Goal: Contribute content

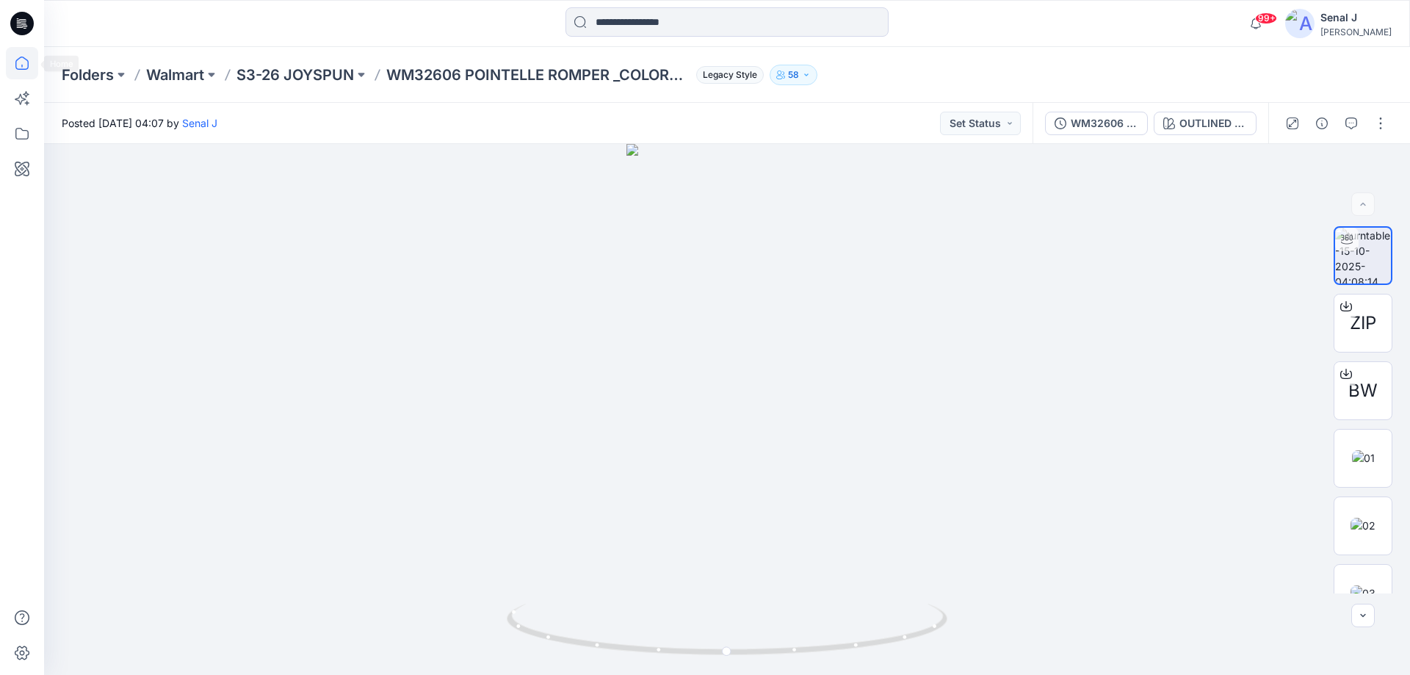
click at [22, 63] on icon at bounding box center [22, 63] width 32 height 32
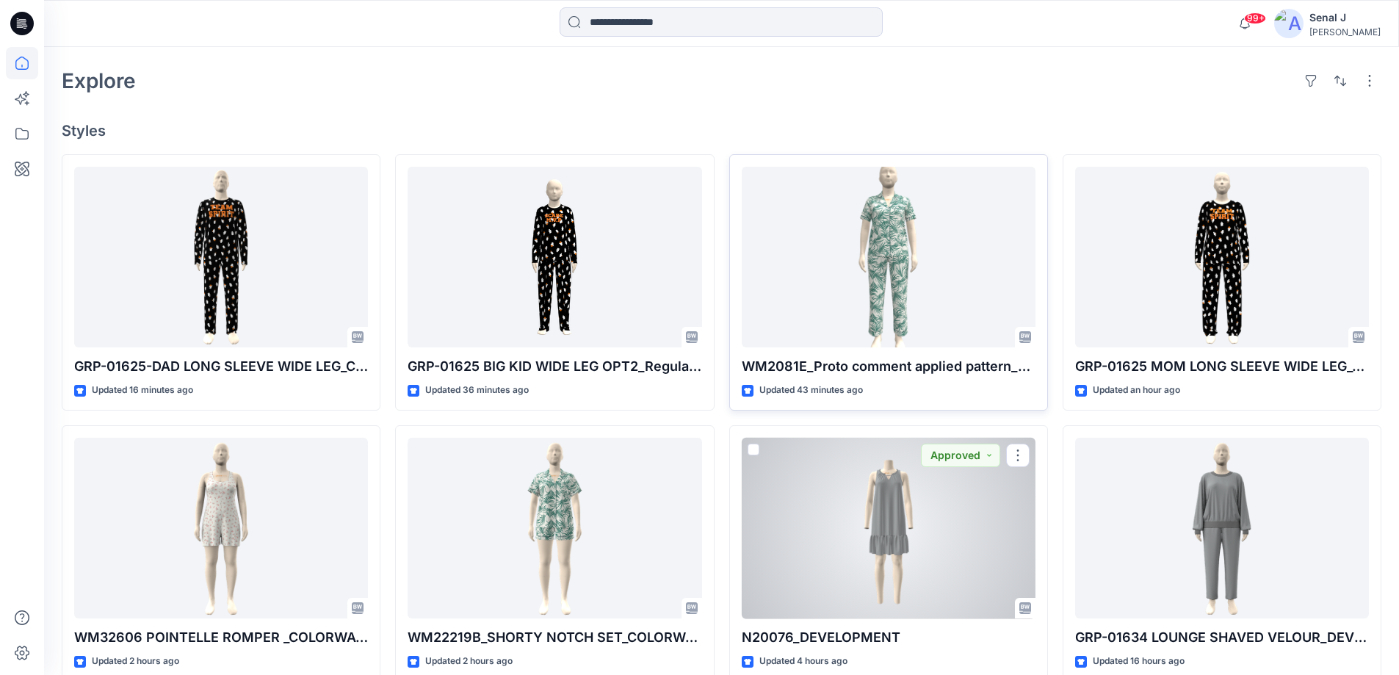
scroll to position [294, 0]
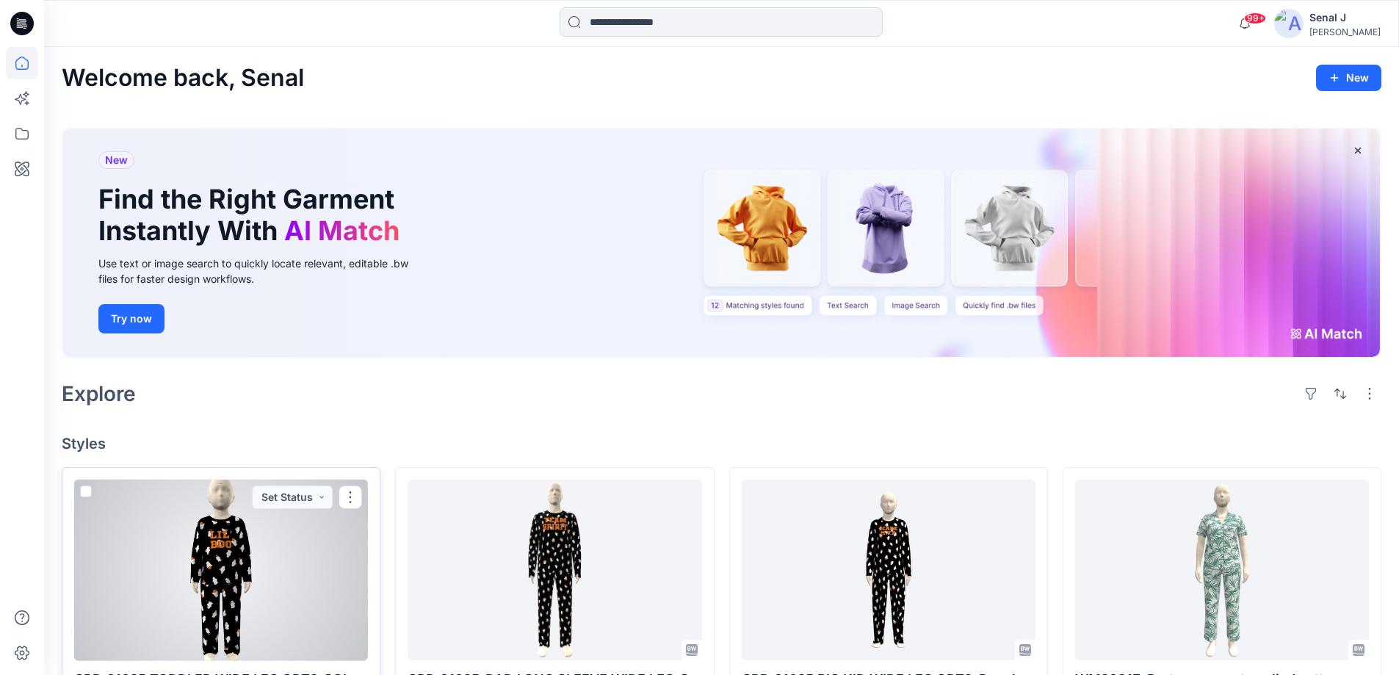
click at [232, 570] on div at bounding box center [221, 570] width 294 height 181
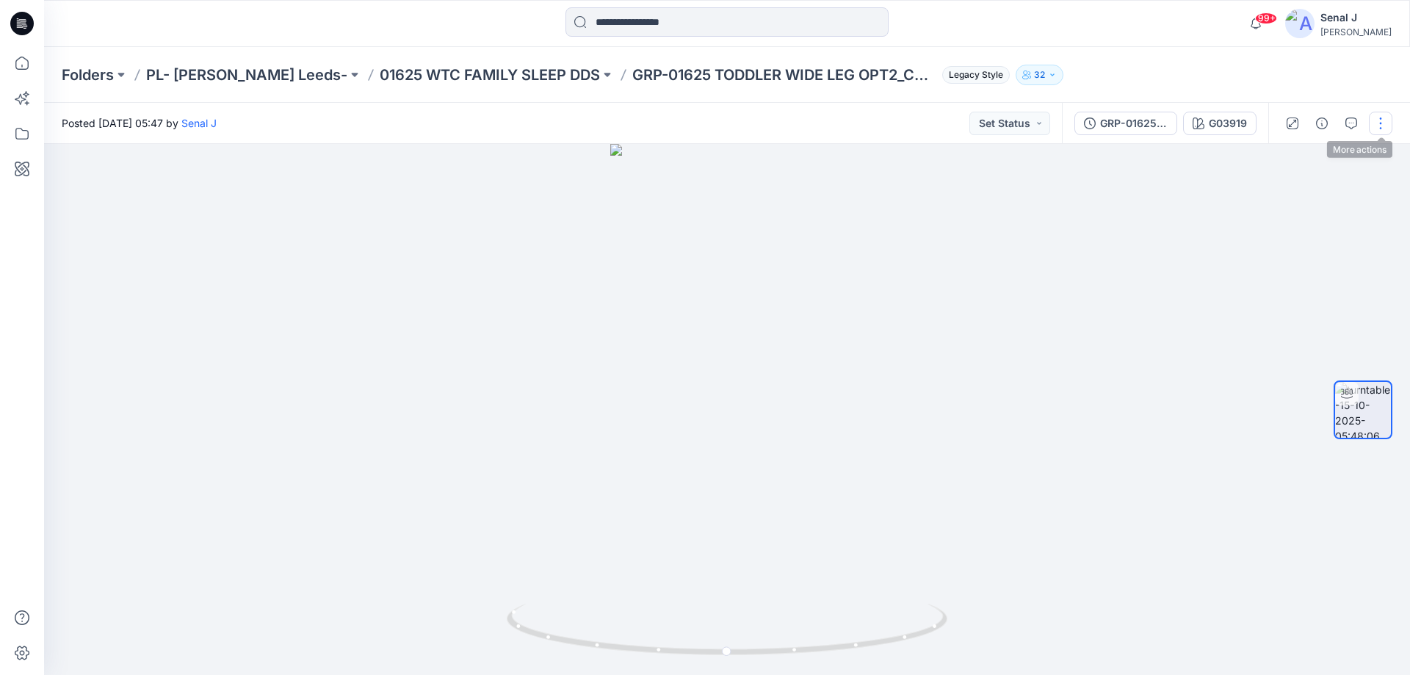
click at [1380, 123] on button "button" at bounding box center [1381, 124] width 24 height 24
click at [1313, 157] on button "Edit" at bounding box center [1319, 157] width 135 height 27
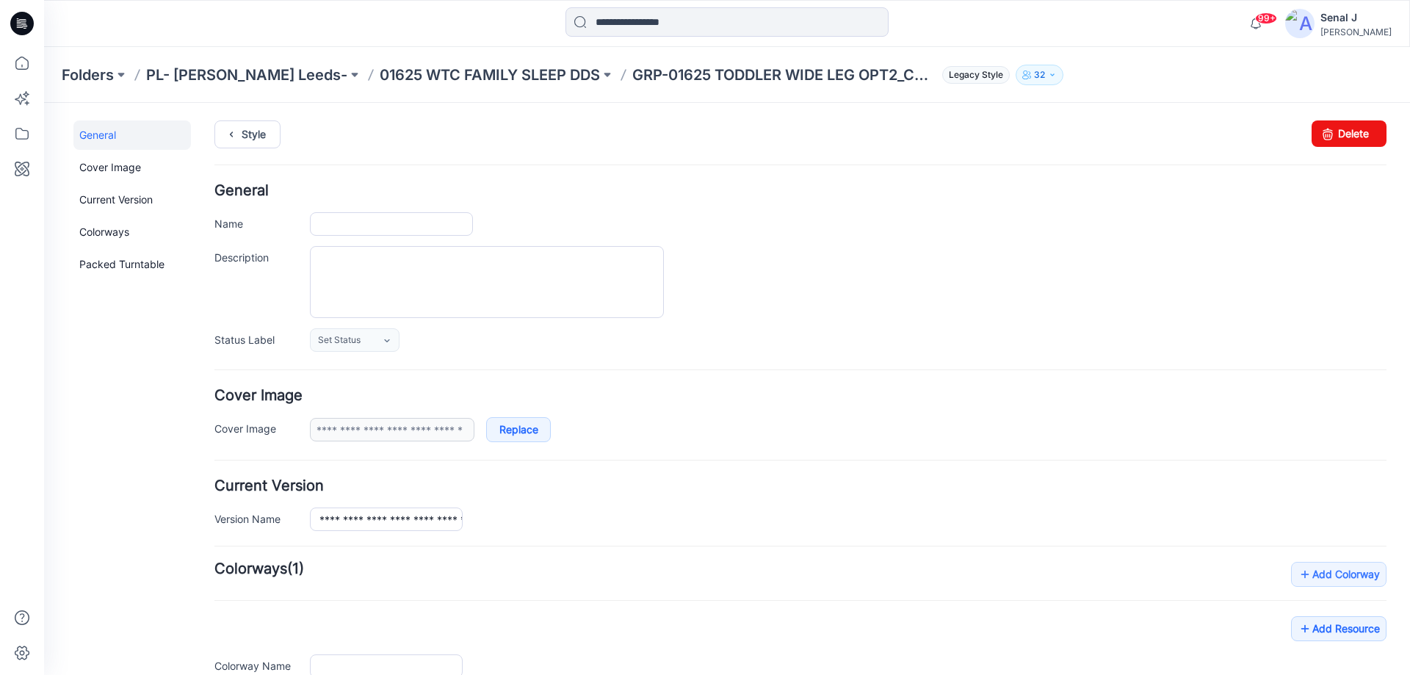
type input "**********"
type input "******"
type input "**********"
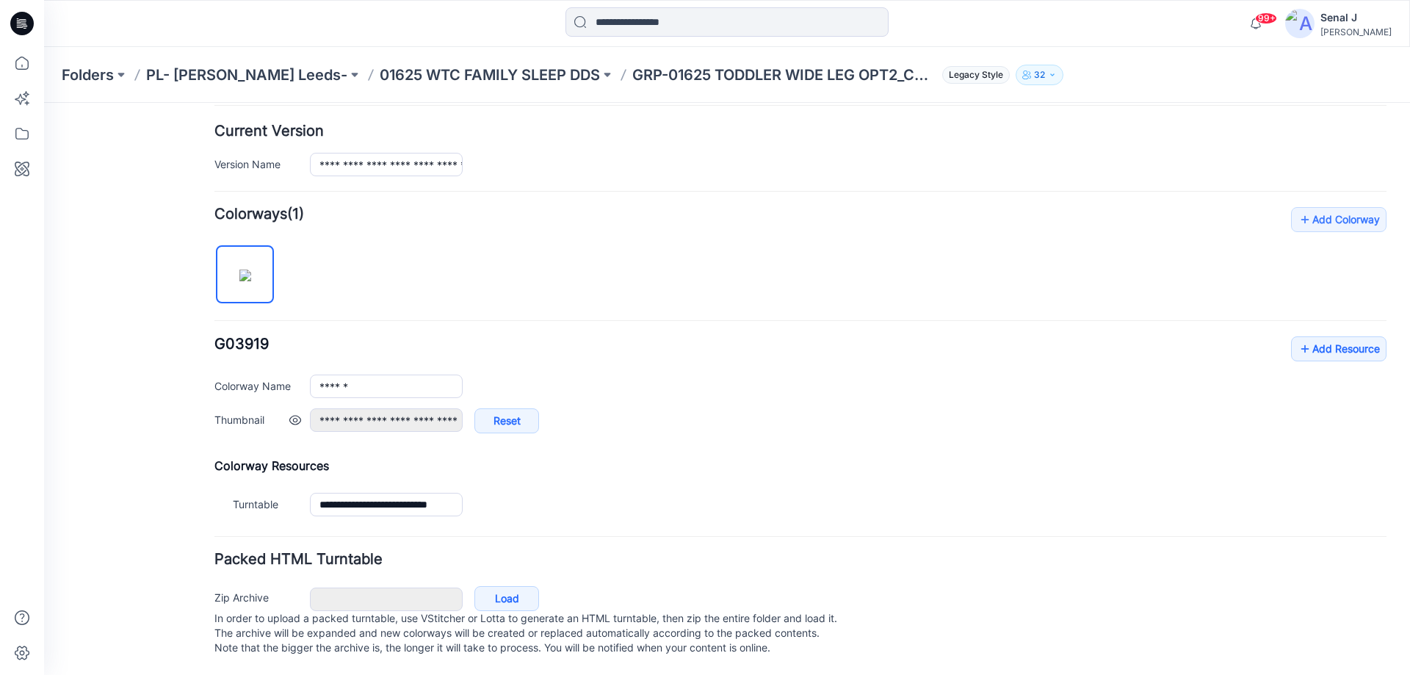
scroll to position [370, 0]
click at [1313, 336] on link "Add Resource" at bounding box center [1338, 348] width 95 height 25
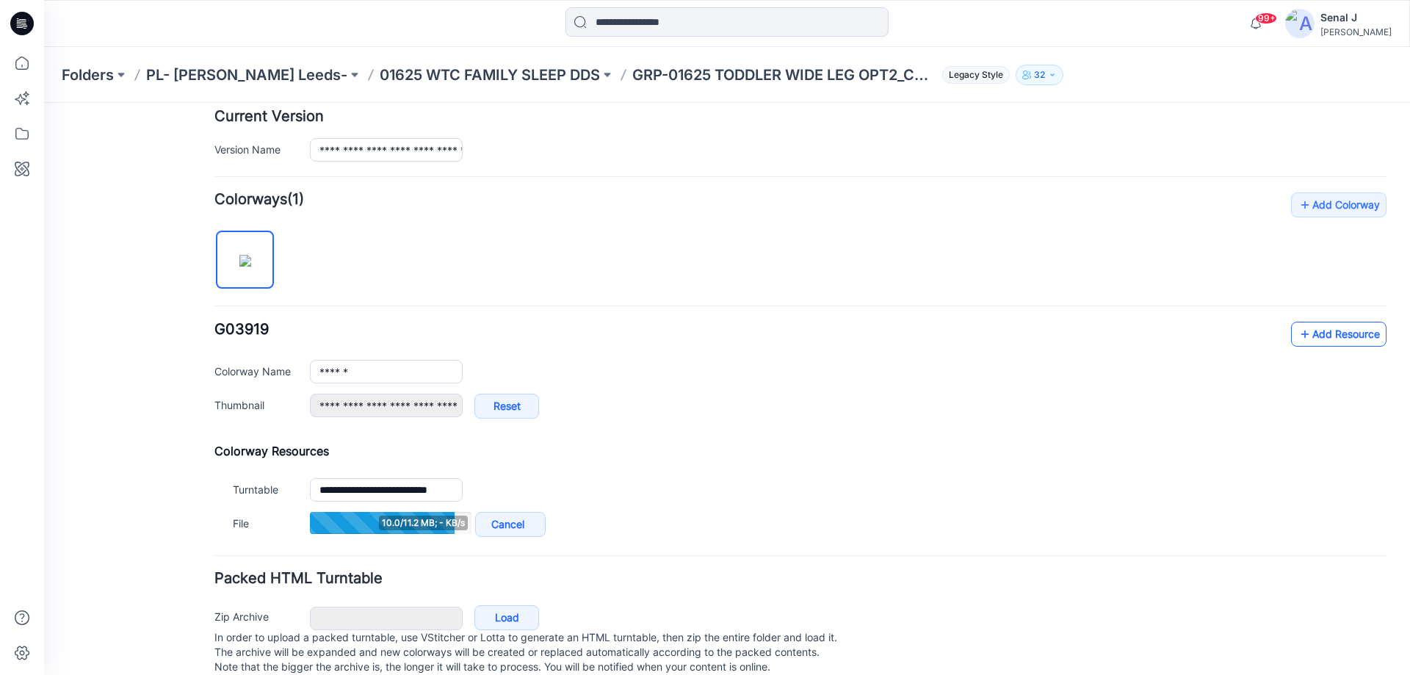
click at [1344, 332] on link "Add Resource" at bounding box center [1338, 334] width 95 height 25
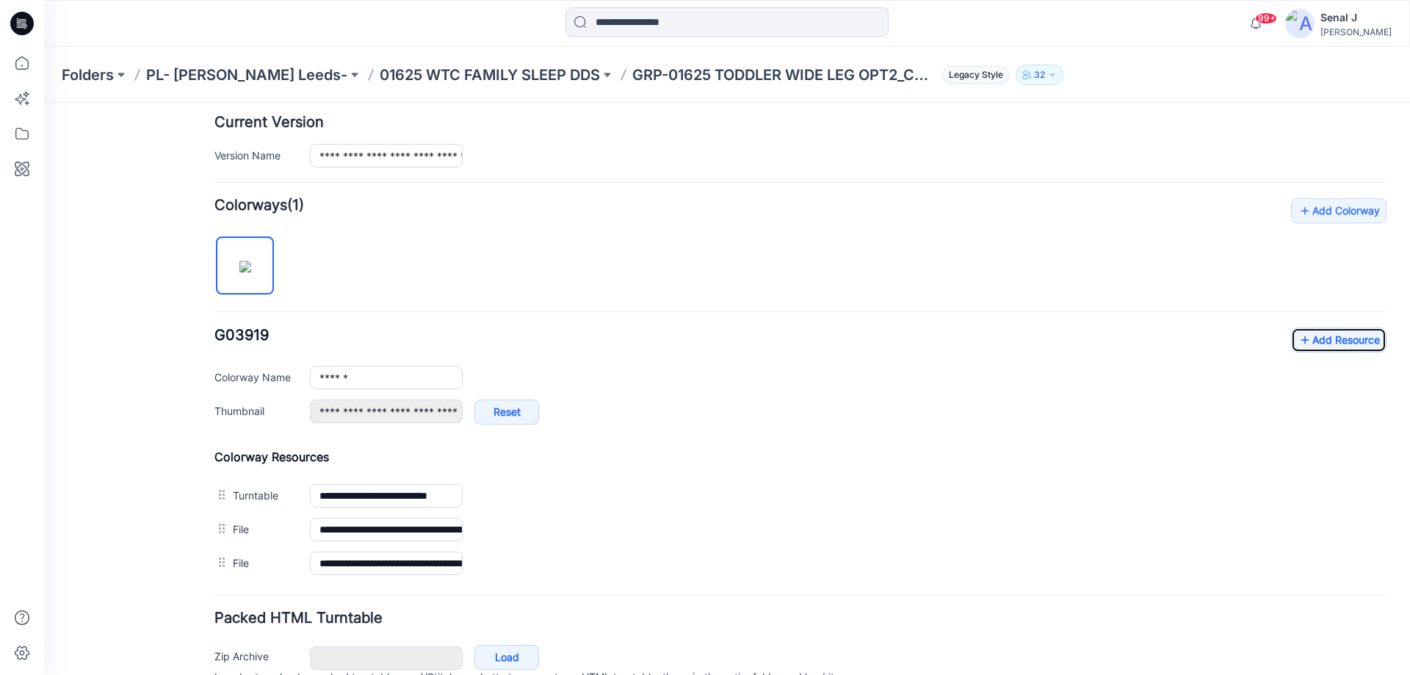
scroll to position [0, 0]
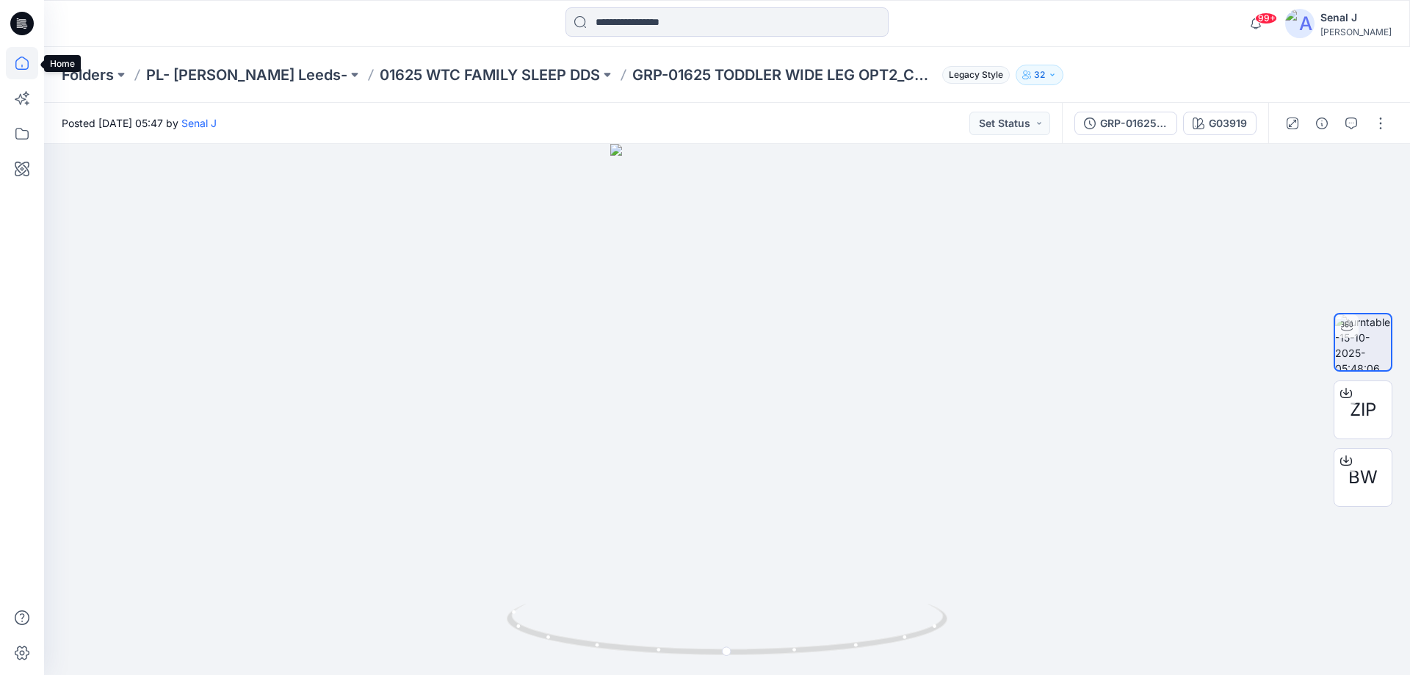
click at [30, 71] on icon at bounding box center [22, 63] width 32 height 32
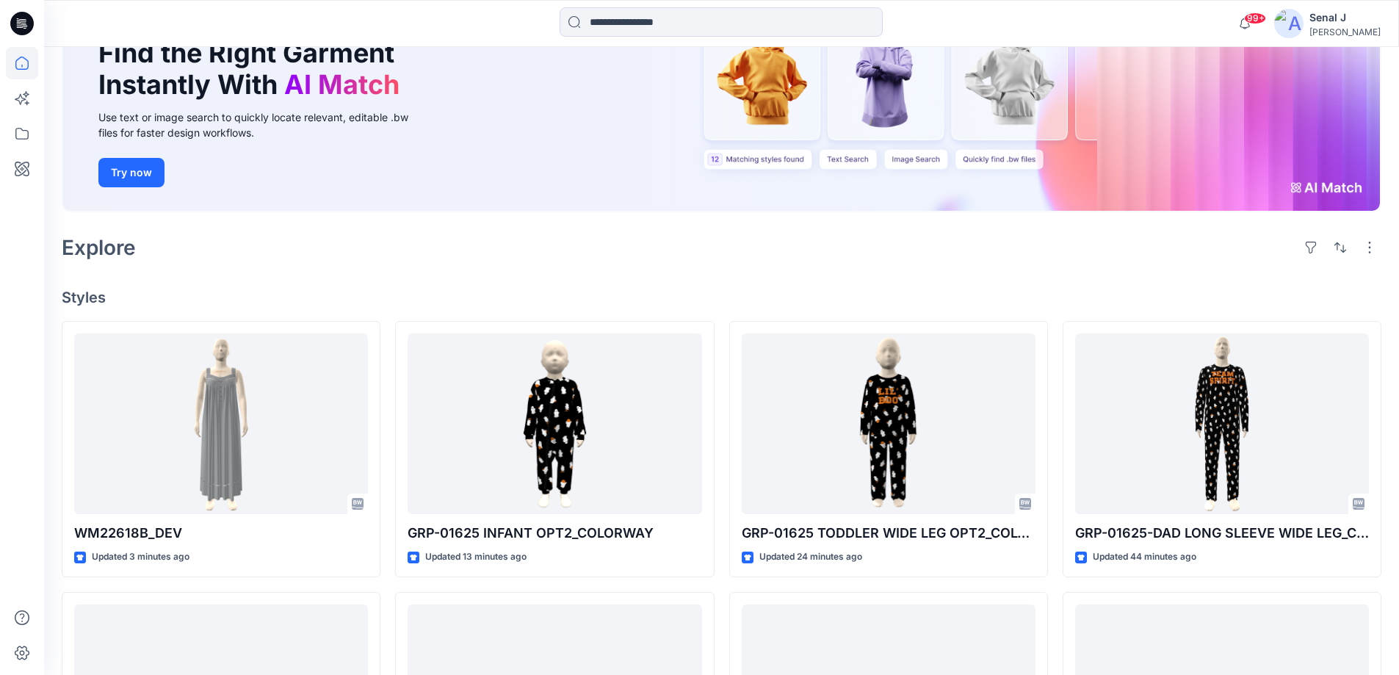
scroll to position [196, 0]
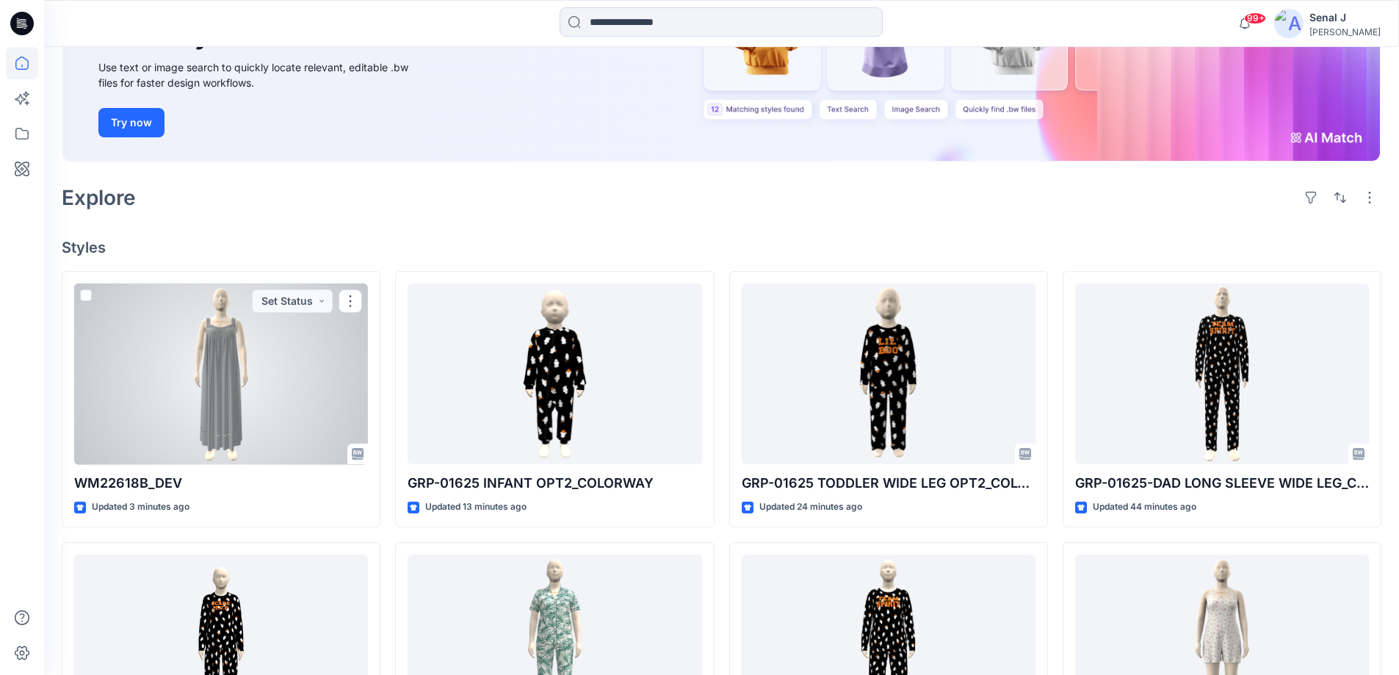
click at [232, 356] on div at bounding box center [221, 374] width 294 height 181
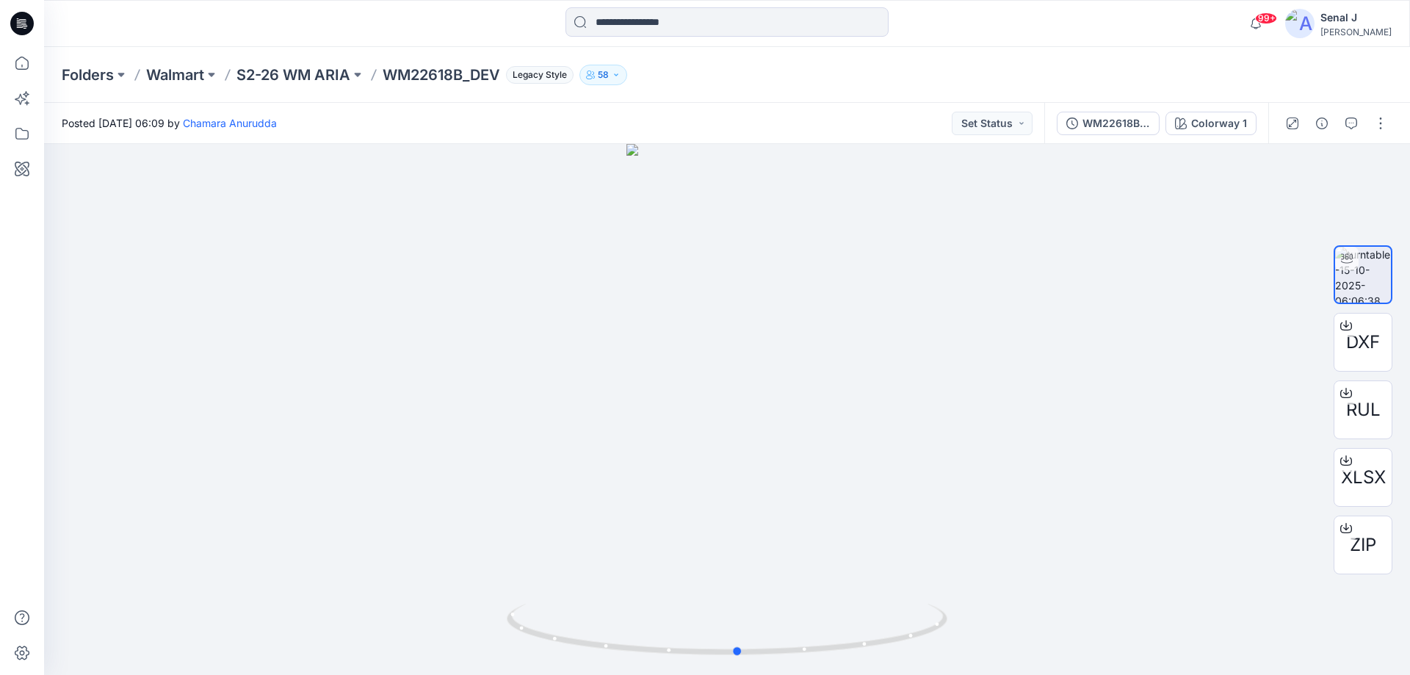
drag, startPoint x: 918, startPoint y: 634, endPoint x: 929, endPoint y: 682, distance: 49.7
click at [929, 674] on html "99+ Notifications Chamara Anurudda shared WM22618B_DEV in S2-26 WM ARIA (Unknow…" at bounding box center [705, 337] width 1410 height 675
click at [24, 62] on icon at bounding box center [22, 63] width 32 height 32
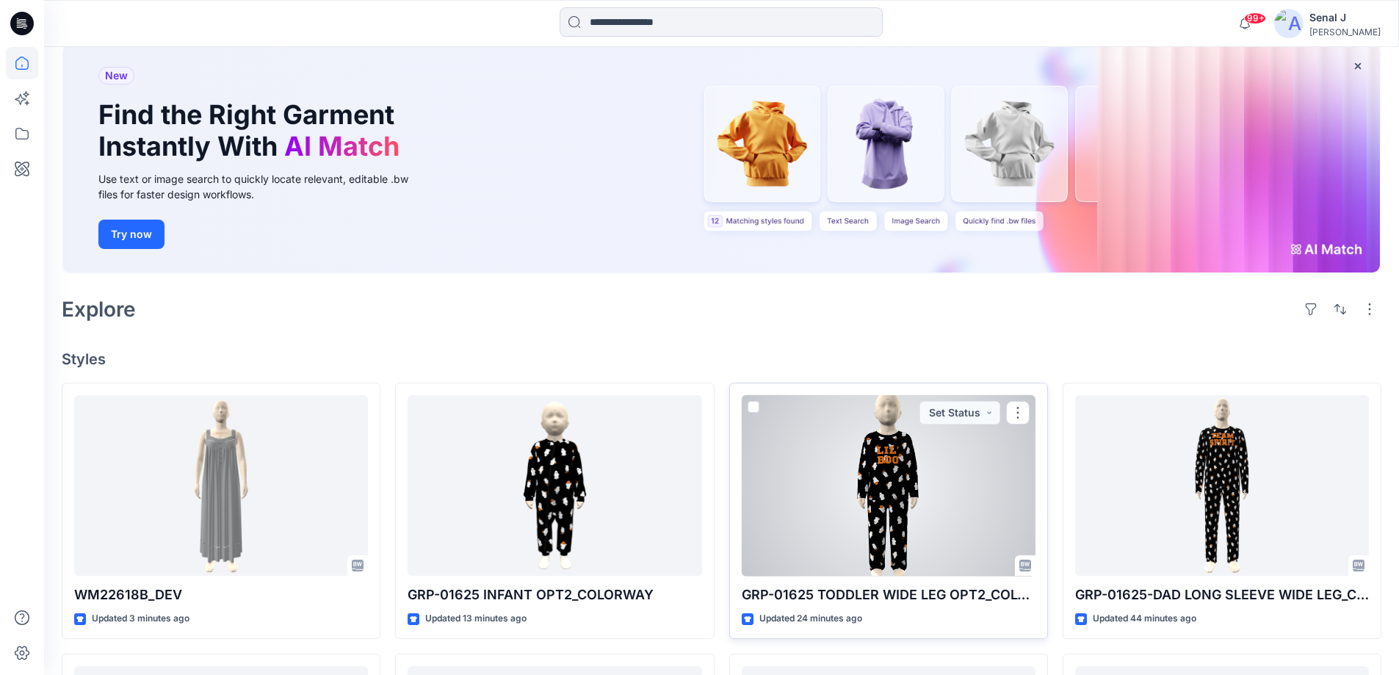
scroll to position [196, 0]
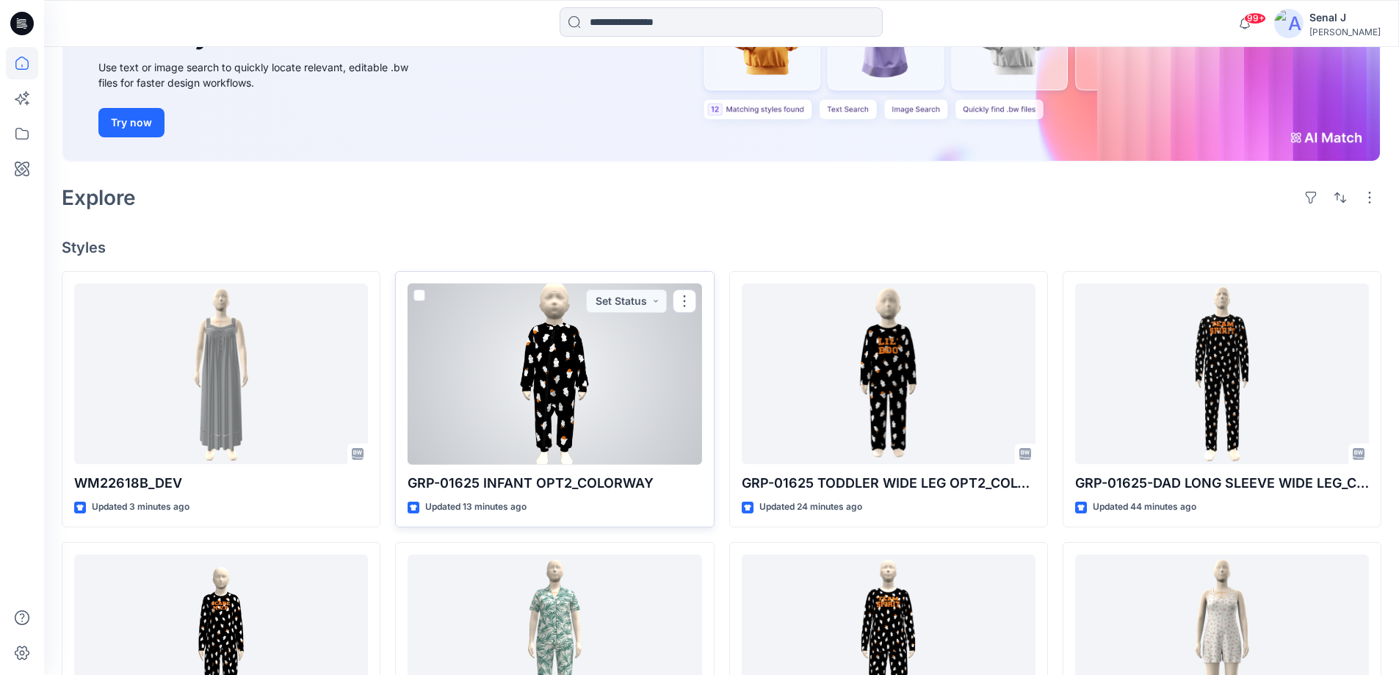
click at [525, 383] on div at bounding box center [555, 374] width 294 height 181
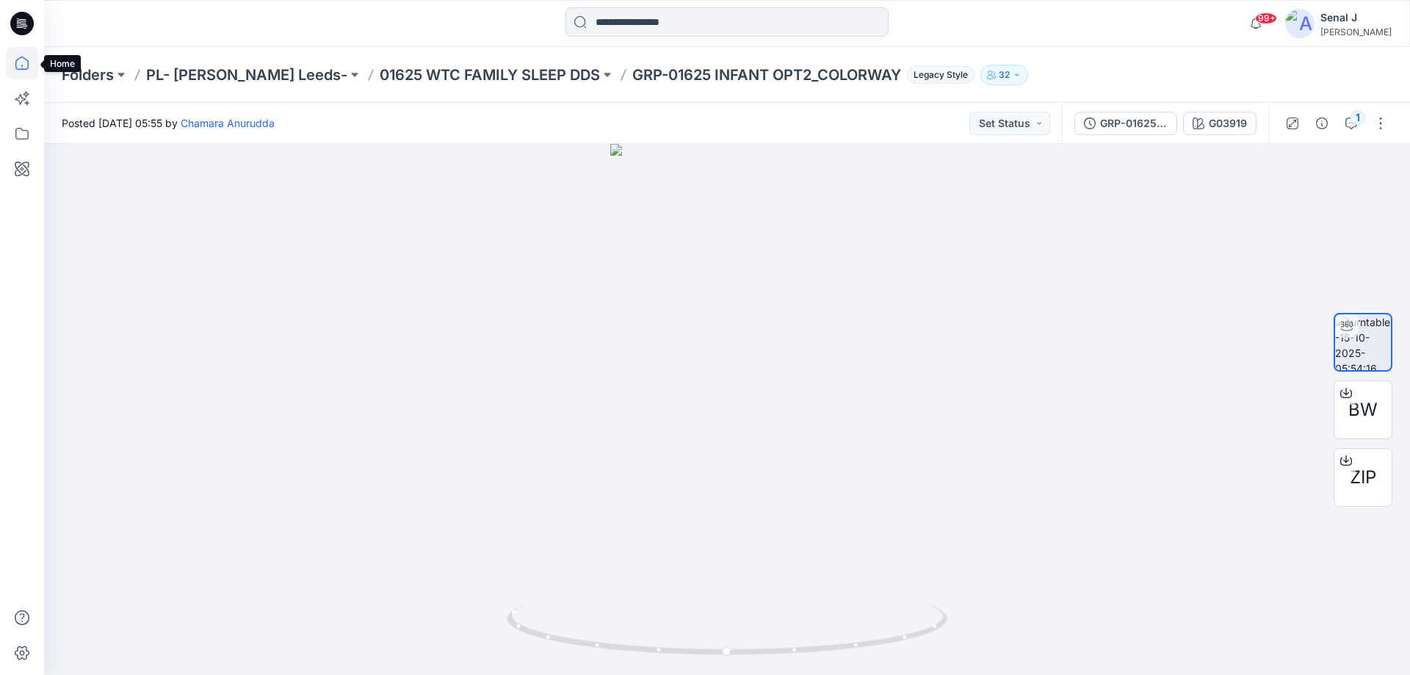
click at [19, 65] on icon at bounding box center [22, 63] width 32 height 32
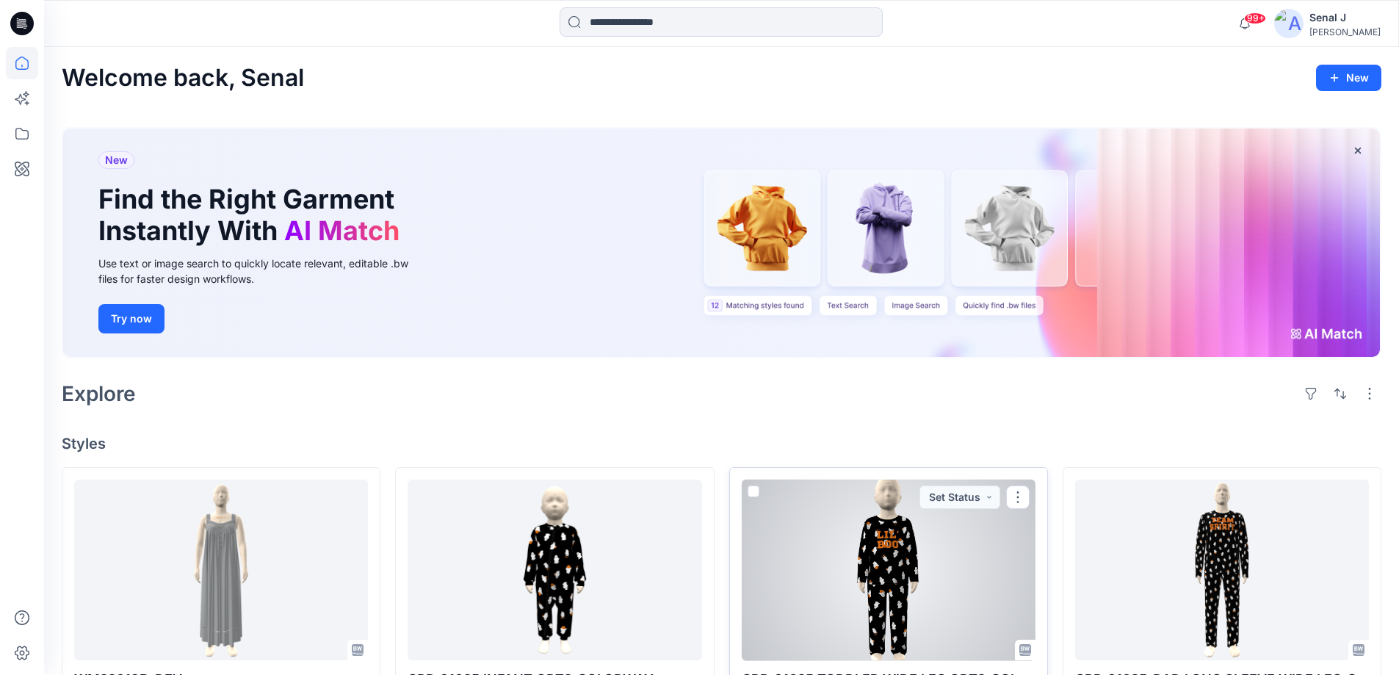
click at [909, 578] on div at bounding box center [889, 570] width 294 height 181
